Goal: Information Seeking & Learning: Learn about a topic

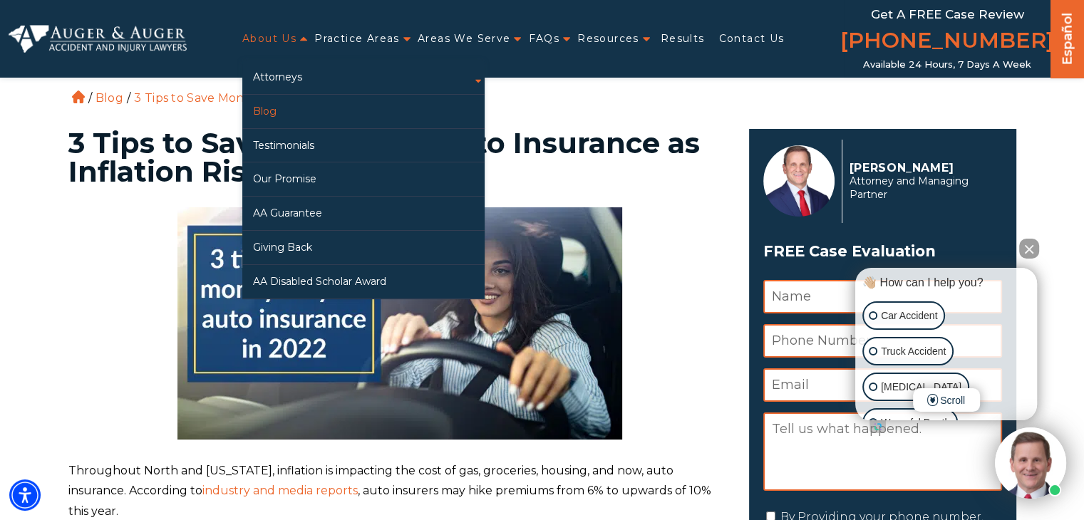
click at [274, 111] on link "Blog" at bounding box center [363, 112] width 242 height 34
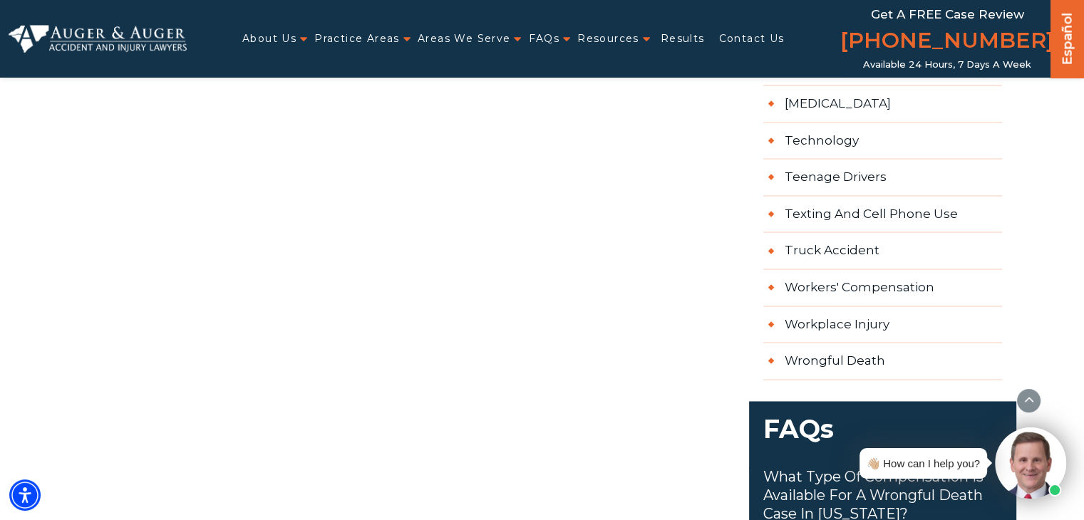
scroll to position [2082, 0]
